Goal: Check status: Check status

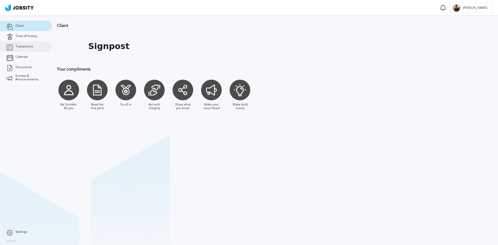
click at [28, 46] on span "Transactions" at bounding box center [24, 47] width 17 height 4
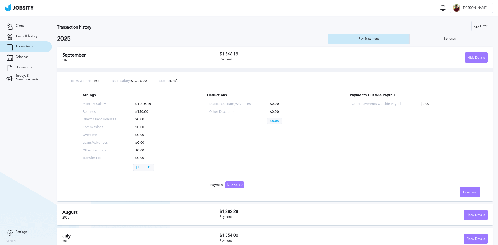
click at [141, 113] on p "$150.00" at bounding box center [149, 112] width 33 height 4
click at [194, 39] on h2 "2025" at bounding box center [192, 38] width 271 height 7
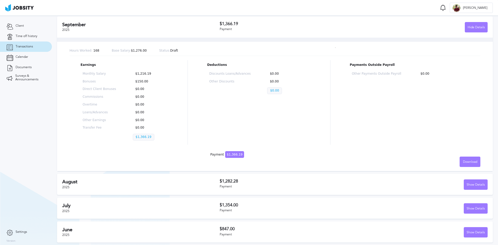
scroll to position [31, 0]
click at [160, 184] on h2 "August" at bounding box center [141, 181] width 158 height 5
click at [468, 186] on div "Show Details" at bounding box center [475, 185] width 23 height 10
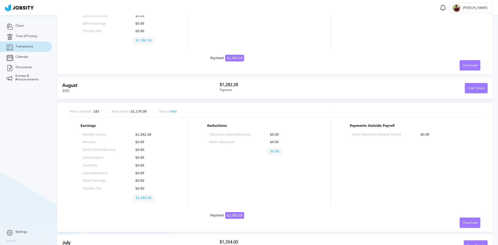
scroll to position [127, 0]
click at [472, 92] on div "Hide Details" at bounding box center [476, 88] width 22 height 10
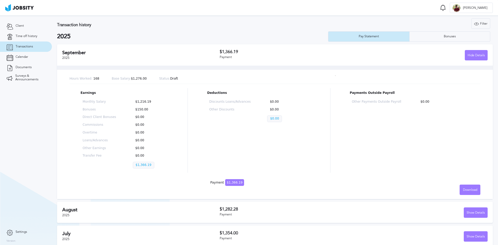
scroll to position [0, 0]
